Goal: Find contact information: Find contact information

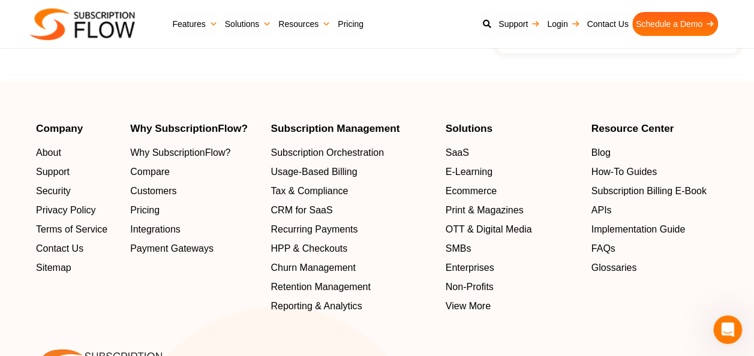
scroll to position [4007, 0]
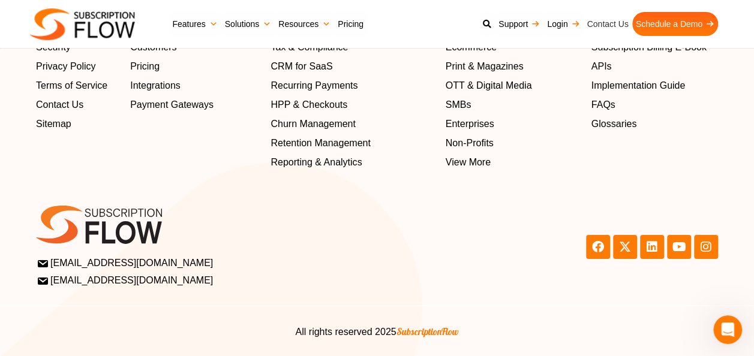
click at [602, 20] on link "Contact Us" at bounding box center [607, 24] width 49 height 24
